Goal: Information Seeking & Learning: Understand process/instructions

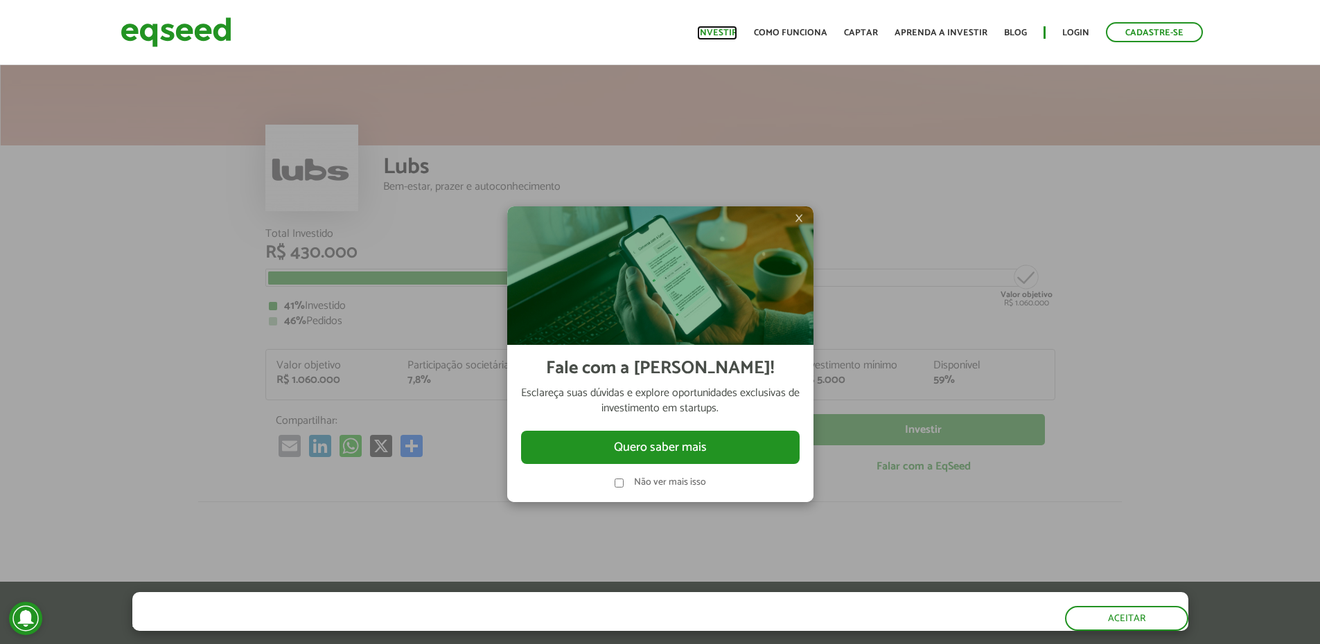
click at [725, 30] on link "Investir" at bounding box center [717, 32] width 40 height 9
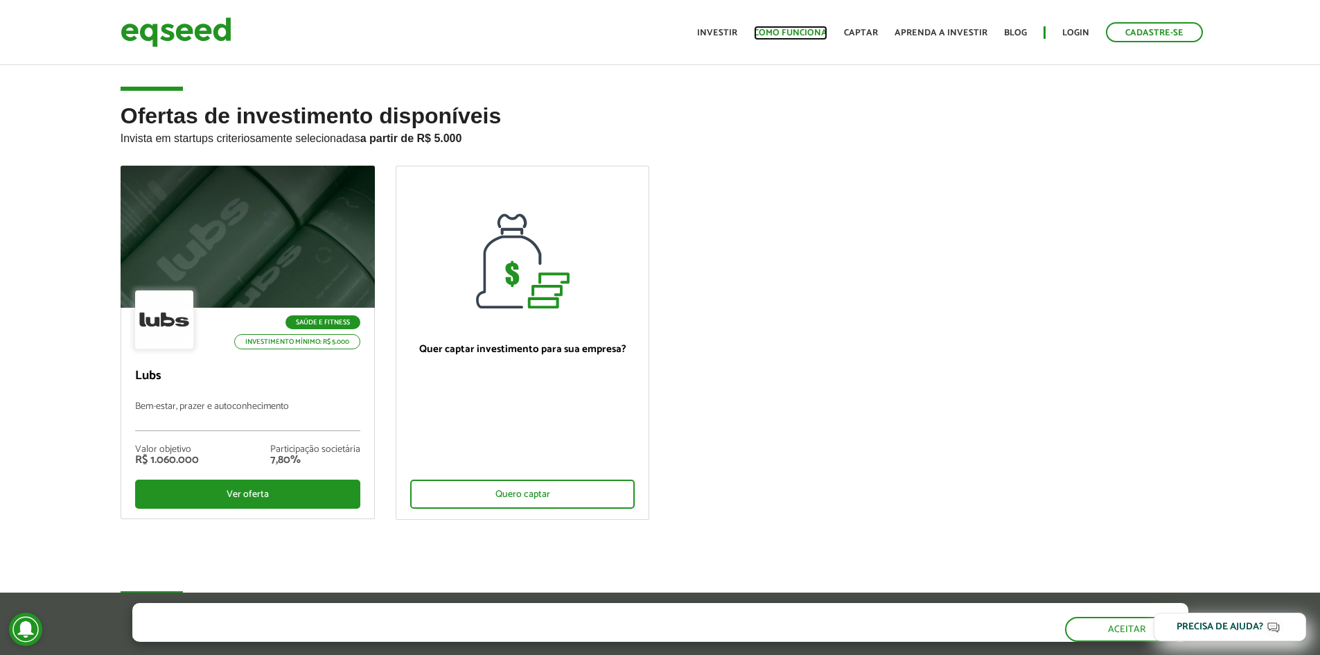
click at [805, 35] on link "Como funciona" at bounding box center [790, 32] width 73 height 9
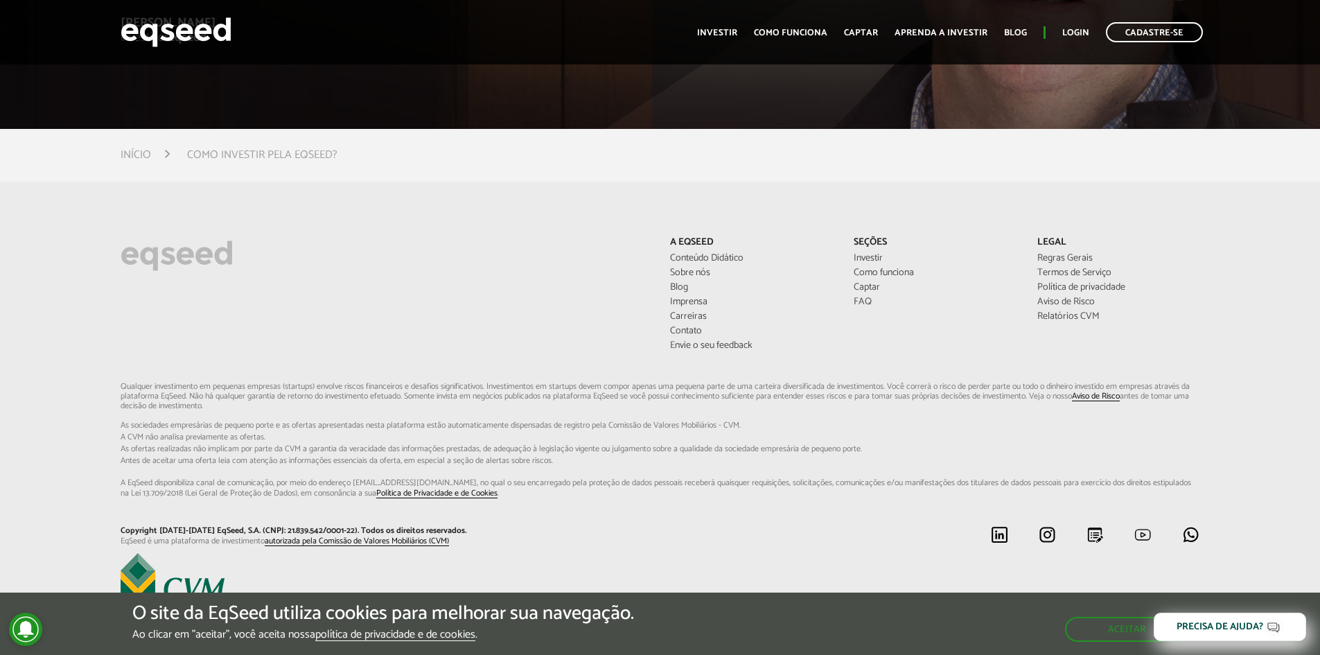
scroll to position [3775, 0]
